Goal: Task Accomplishment & Management: Manage account settings

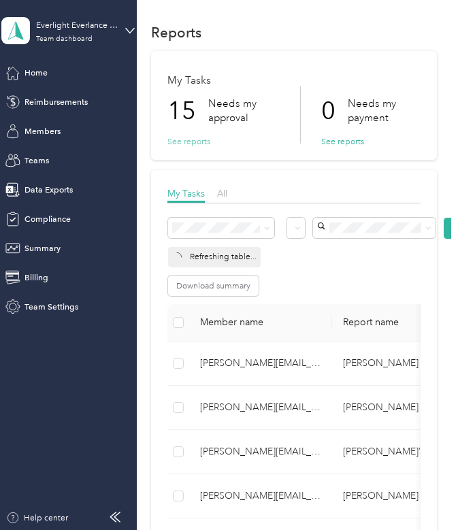
click at [193, 143] on button "See reports" at bounding box center [188, 141] width 43 height 12
click at [186, 142] on button "See reports" at bounding box center [188, 141] width 43 height 12
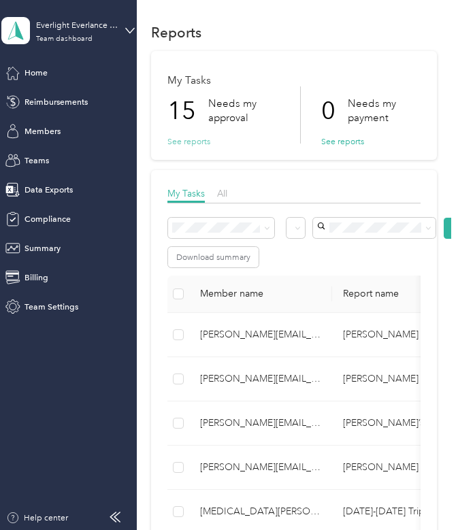
click at [186, 142] on button "See reports" at bounding box center [188, 141] width 43 height 12
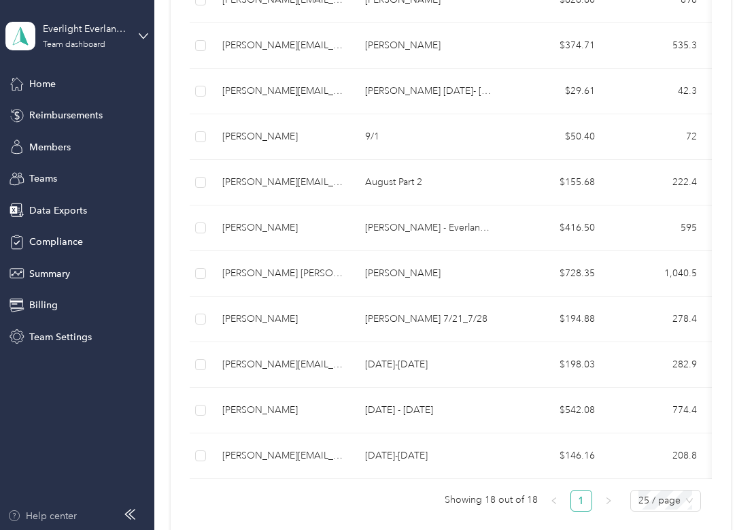
scroll to position [734, 0]
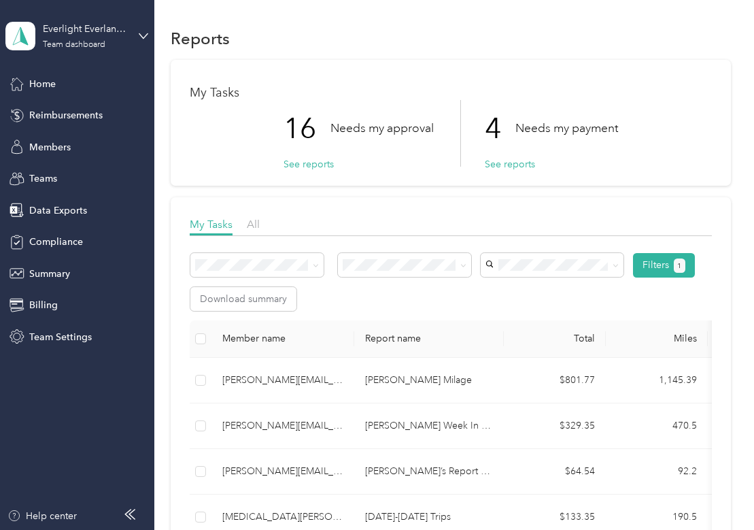
click at [664, 265] on button "Filters 1" at bounding box center [664, 265] width 62 height 24
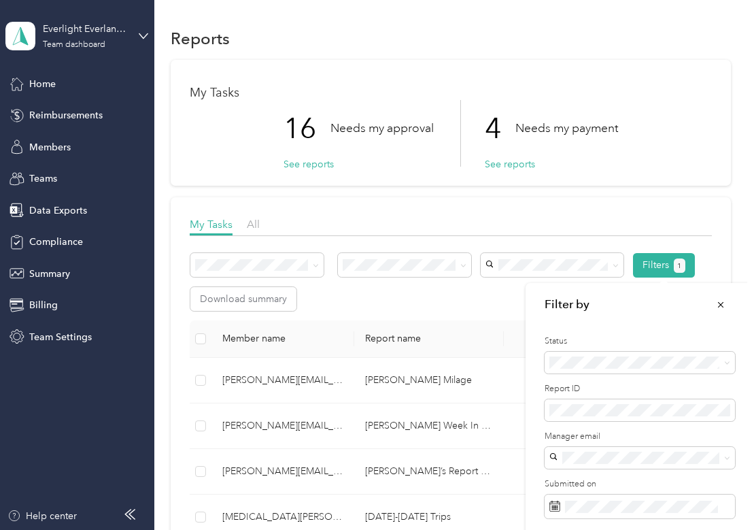
click at [506, 163] on button "See reports" at bounding box center [510, 164] width 50 height 14
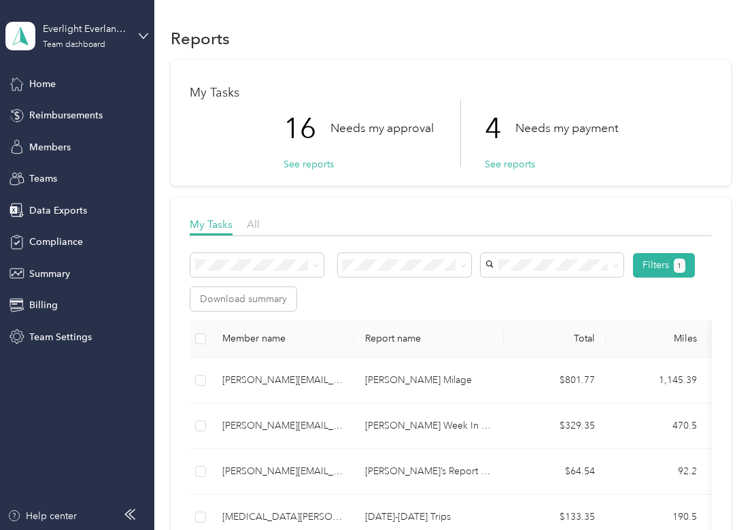
click at [506, 163] on button "See reports" at bounding box center [510, 164] width 50 height 14
click at [509, 164] on button "See reports" at bounding box center [510, 164] width 50 height 14
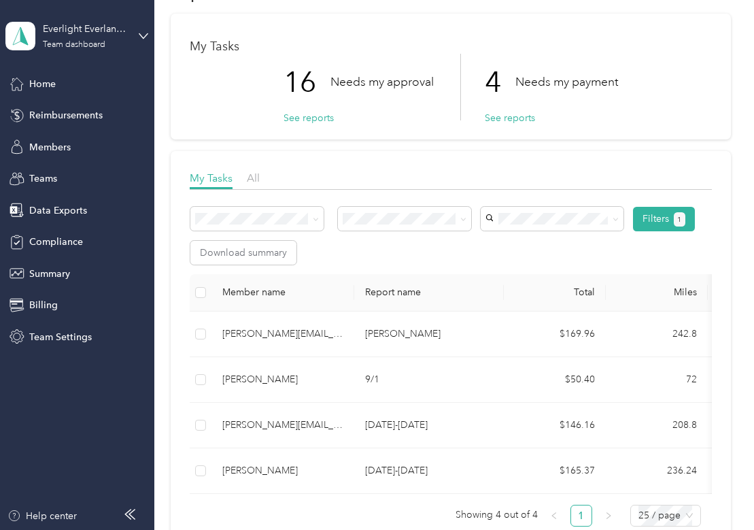
scroll to position [73, 0]
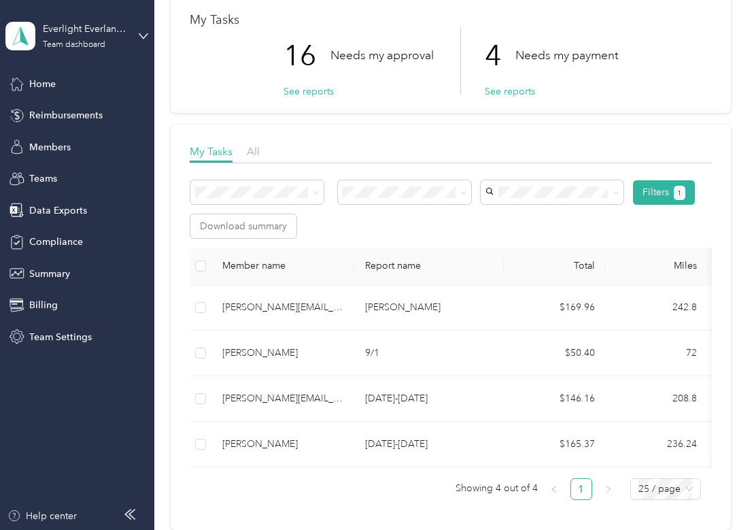
click at [307, 91] on button "See reports" at bounding box center [309, 91] width 50 height 14
